Goal: Find specific page/section: Find specific page/section

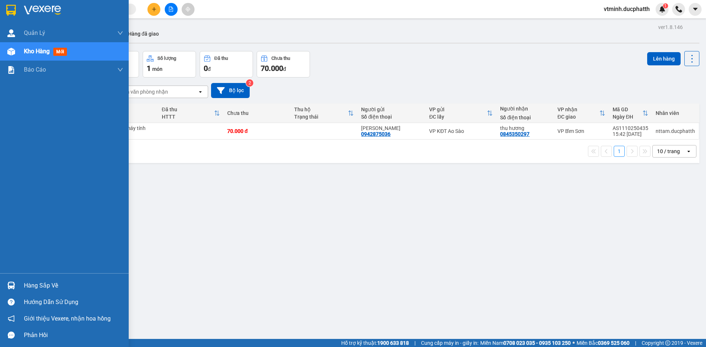
click at [26, 283] on div "Hàng sắp về" at bounding box center [73, 286] width 99 height 11
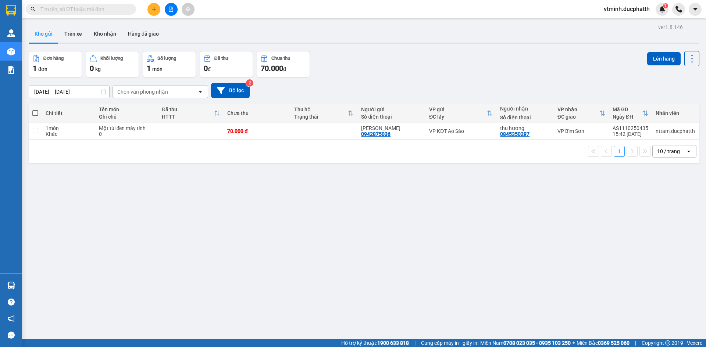
click at [111, 226] on section "Kết quả tìm kiếm ( 0 ) Bộ lọc No Data vtminh.ducphatth 1 Quản Lý Quản lý giao n…" at bounding box center [353, 173] width 706 height 347
click at [135, 32] on button "Hàng đã giao" at bounding box center [143, 34] width 43 height 18
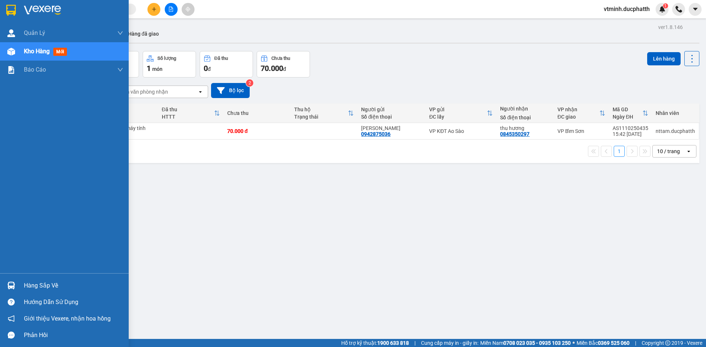
click at [55, 286] on div "Hàng sắp về" at bounding box center [73, 286] width 99 height 11
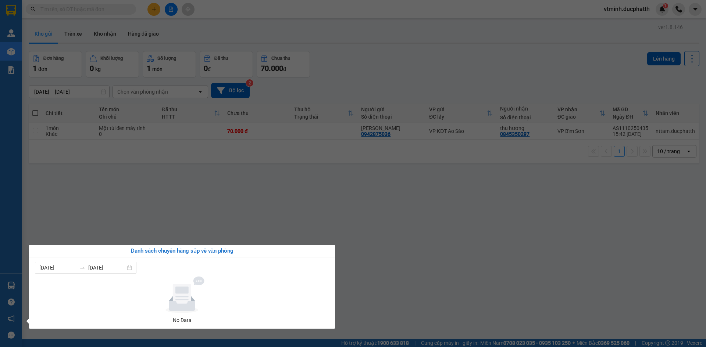
click at [363, 201] on section "Kết quả tìm kiếm ( 0 ) Bộ lọc No Data vtminh.ducphatth 1 Quản Lý Quản lý giao n…" at bounding box center [353, 173] width 706 height 347
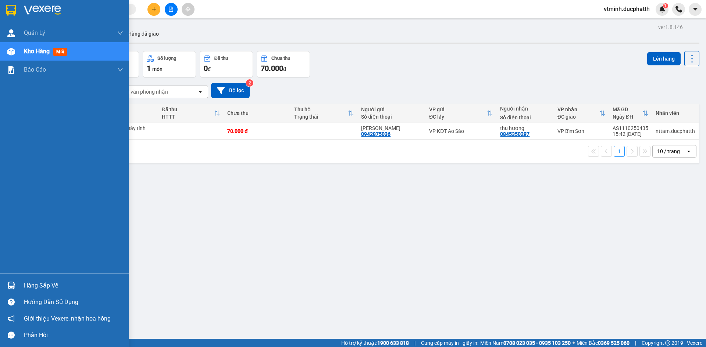
click at [15, 289] on div at bounding box center [11, 285] width 13 height 13
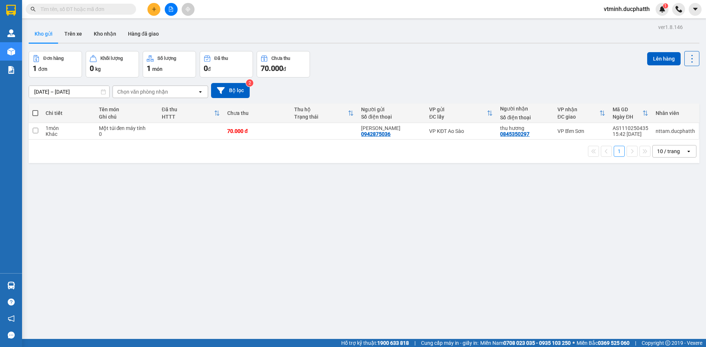
click at [413, 283] on section "Kết quả tìm kiếm ( 0 ) Bộ lọc No Data vtminh.ducphatth 1 Quản Lý Quản lý giao n…" at bounding box center [353, 173] width 706 height 347
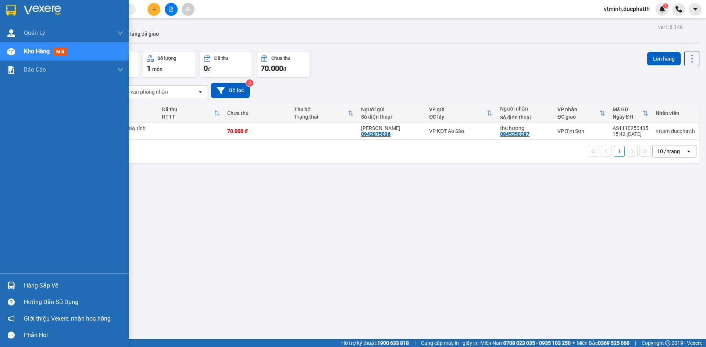
click at [14, 286] on img at bounding box center [11, 286] width 8 height 8
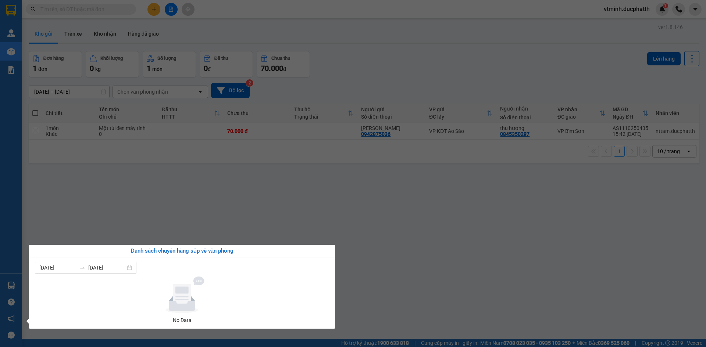
click at [358, 297] on section "Kết quả tìm kiếm ( 0 ) Bộ lọc No Data vtminh.ducphatth 1 Quản Lý Quản lý giao n…" at bounding box center [353, 173] width 706 height 347
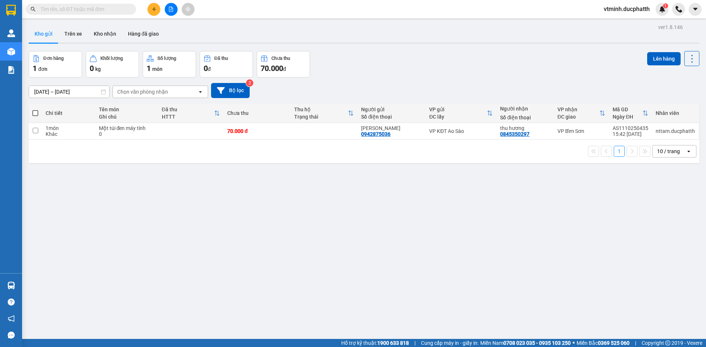
click at [159, 72] on span "món" at bounding box center [157, 69] width 10 height 6
click at [133, 38] on button "Hàng đã giao" at bounding box center [143, 34] width 43 height 18
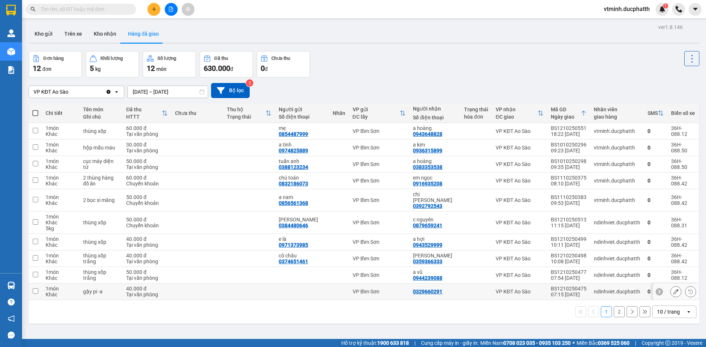
scroll to position [34, 0]
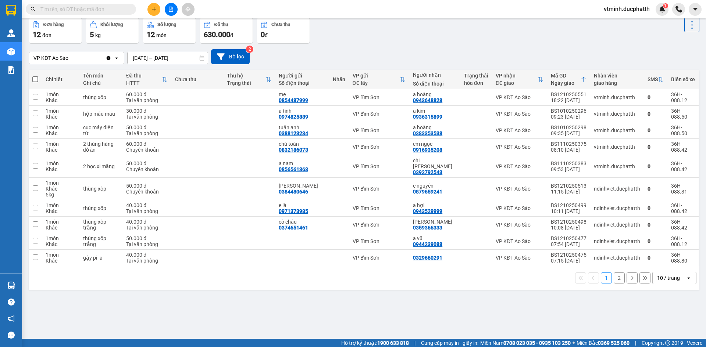
click at [614, 273] on button "2" at bounding box center [619, 278] width 11 height 11
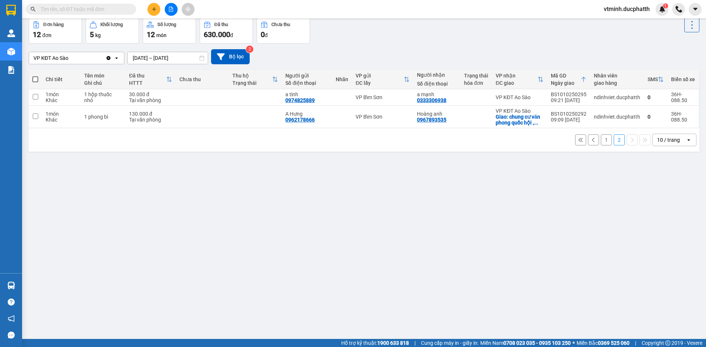
scroll to position [0, 0]
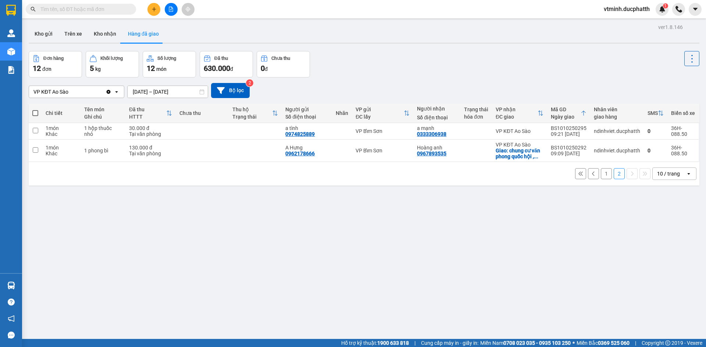
click at [603, 176] on button "1" at bounding box center [606, 173] width 11 height 11
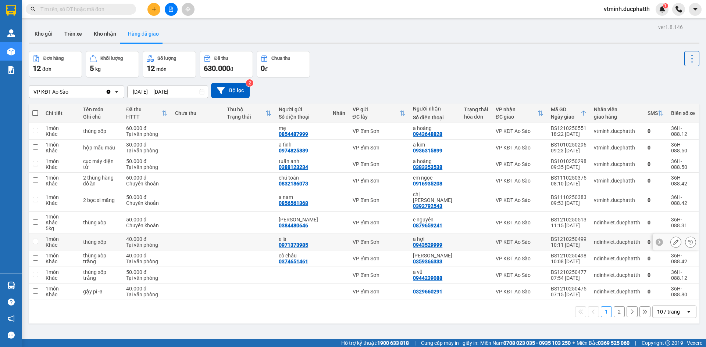
scroll to position [34, 0]
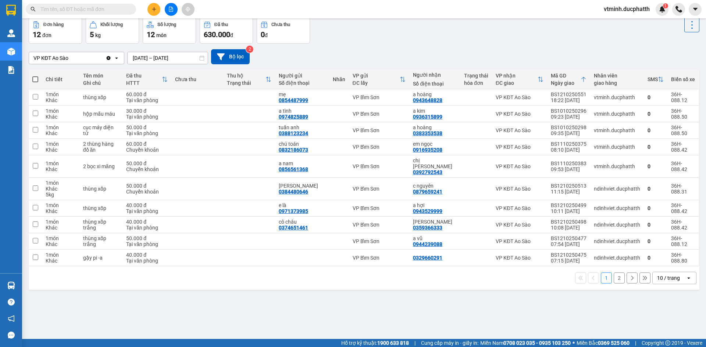
click at [614, 273] on button "2" at bounding box center [619, 278] width 11 height 11
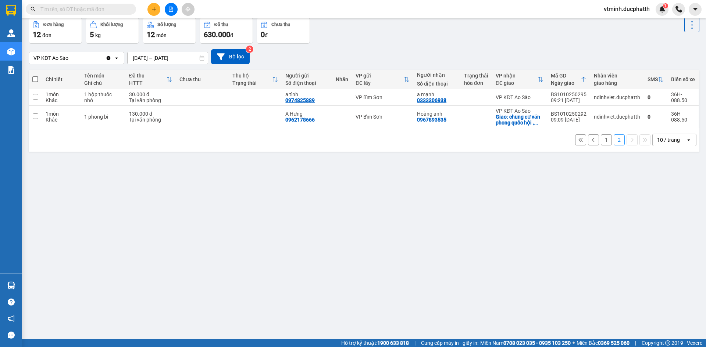
scroll to position [0, 0]
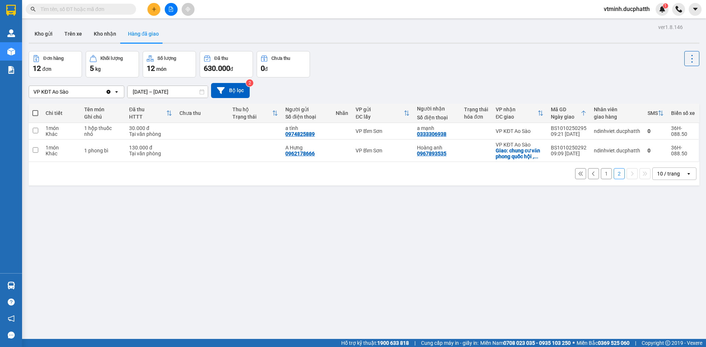
click at [602, 173] on button "1" at bounding box center [606, 173] width 11 height 11
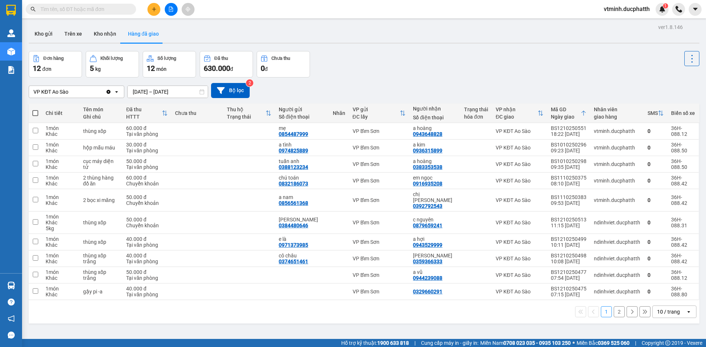
click at [147, 92] on input "[DATE] – [DATE]" at bounding box center [168, 92] width 80 height 12
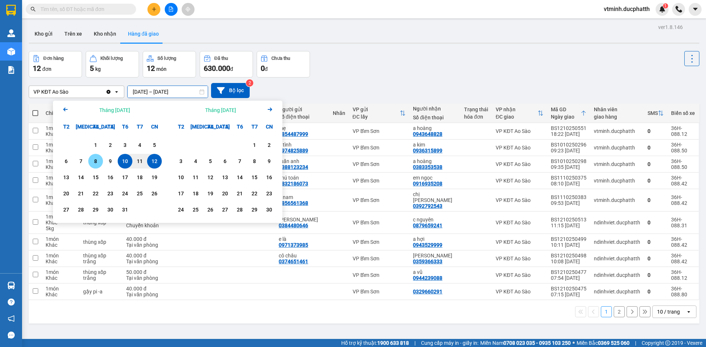
click at [99, 163] on div "8" at bounding box center [95, 161] width 10 height 9
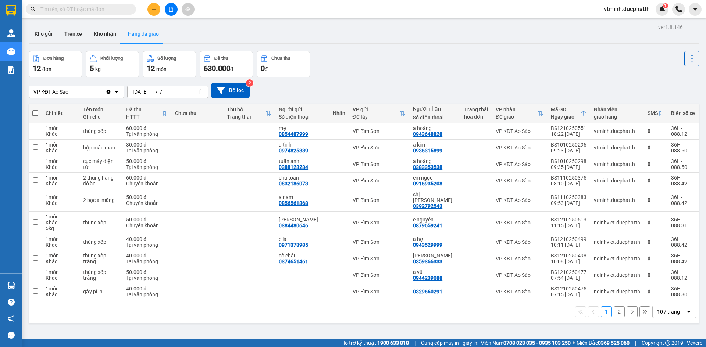
click at [320, 91] on div "VP KĐT Ao Sào Clear value open 08/10/2025 – / / Press the down arrow key to int…" at bounding box center [364, 90] width 671 height 15
click at [178, 94] on input "08/10/2025 – / /" at bounding box center [168, 92] width 80 height 12
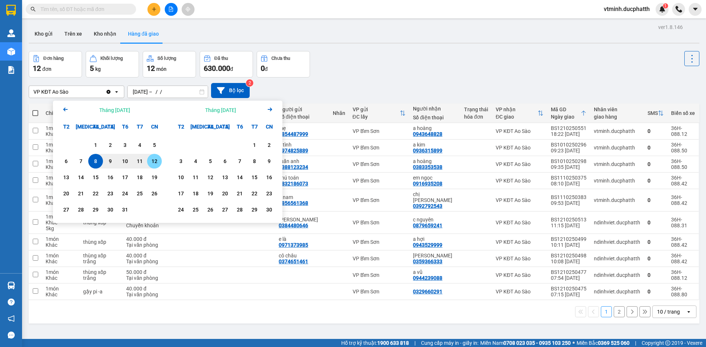
click at [151, 164] on div "12" at bounding box center [154, 161] width 10 height 9
type input "08/10/2025 – 12/10/2025"
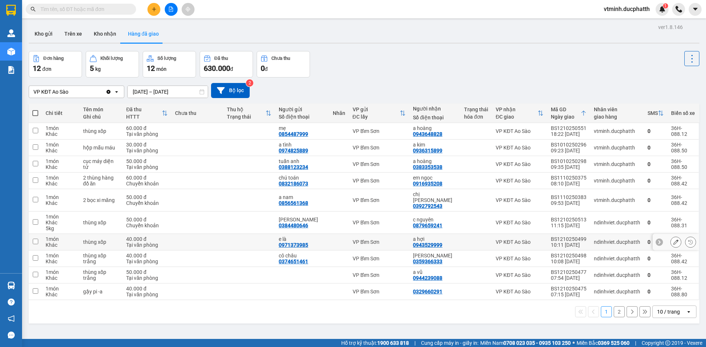
scroll to position [34, 0]
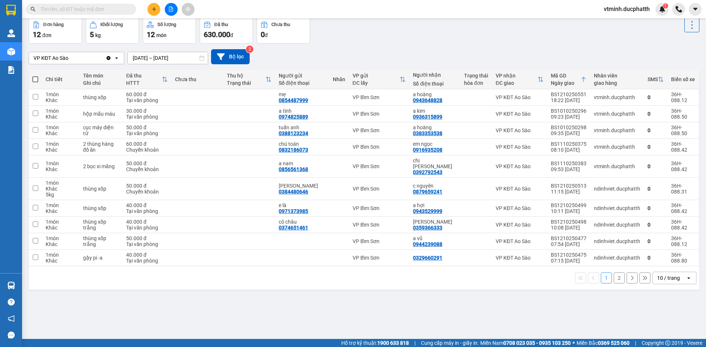
click at [614, 273] on button "2" at bounding box center [619, 278] width 11 height 11
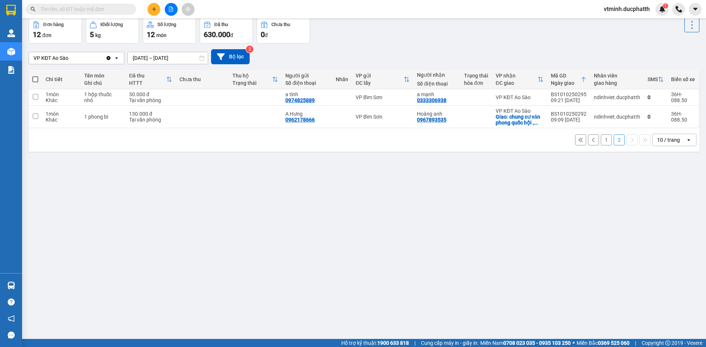
scroll to position [0, 0]
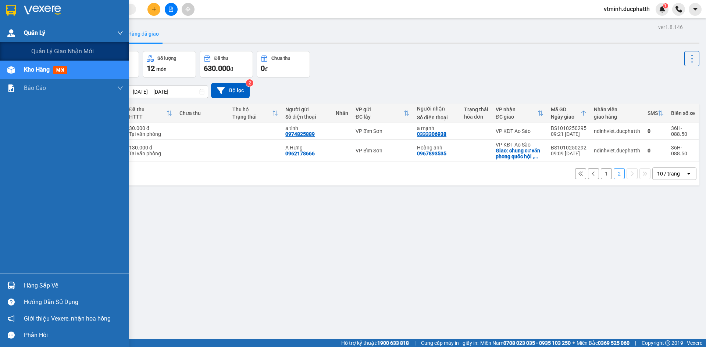
click at [9, 36] on img at bounding box center [11, 33] width 8 height 8
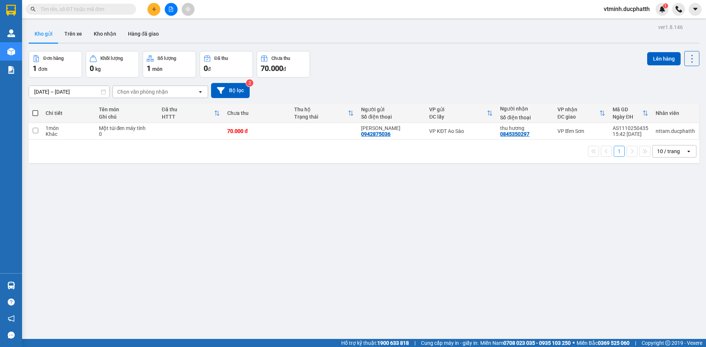
click at [57, 106] on div "Chi tiết" at bounding box center [69, 113] width 46 height 15
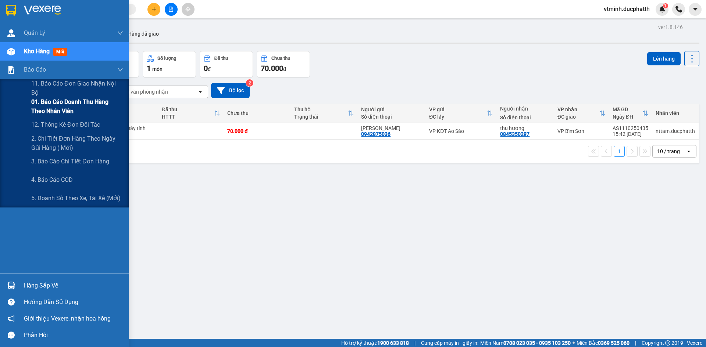
click at [51, 106] on span "01. Báo cáo doanh thu hàng theo nhân viên" at bounding box center [77, 106] width 92 height 18
